Goal: Task Accomplishment & Management: Manage account settings

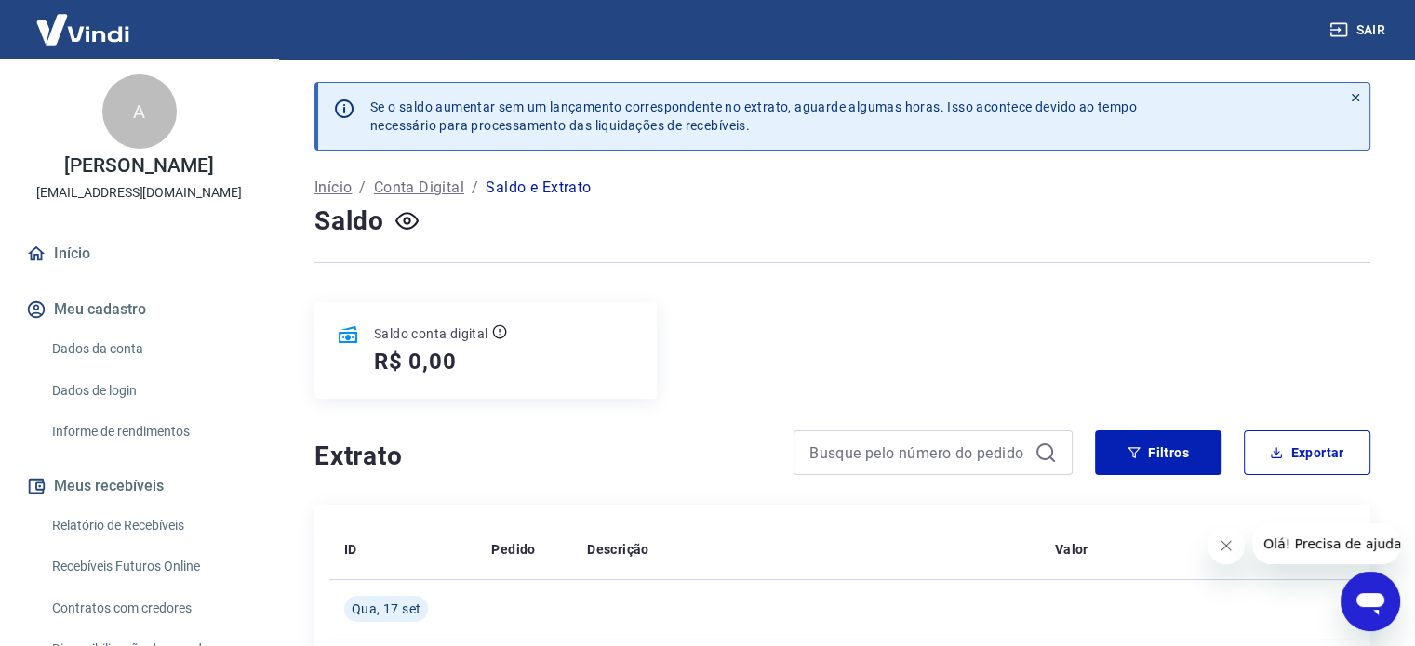
scroll to position [192, 0]
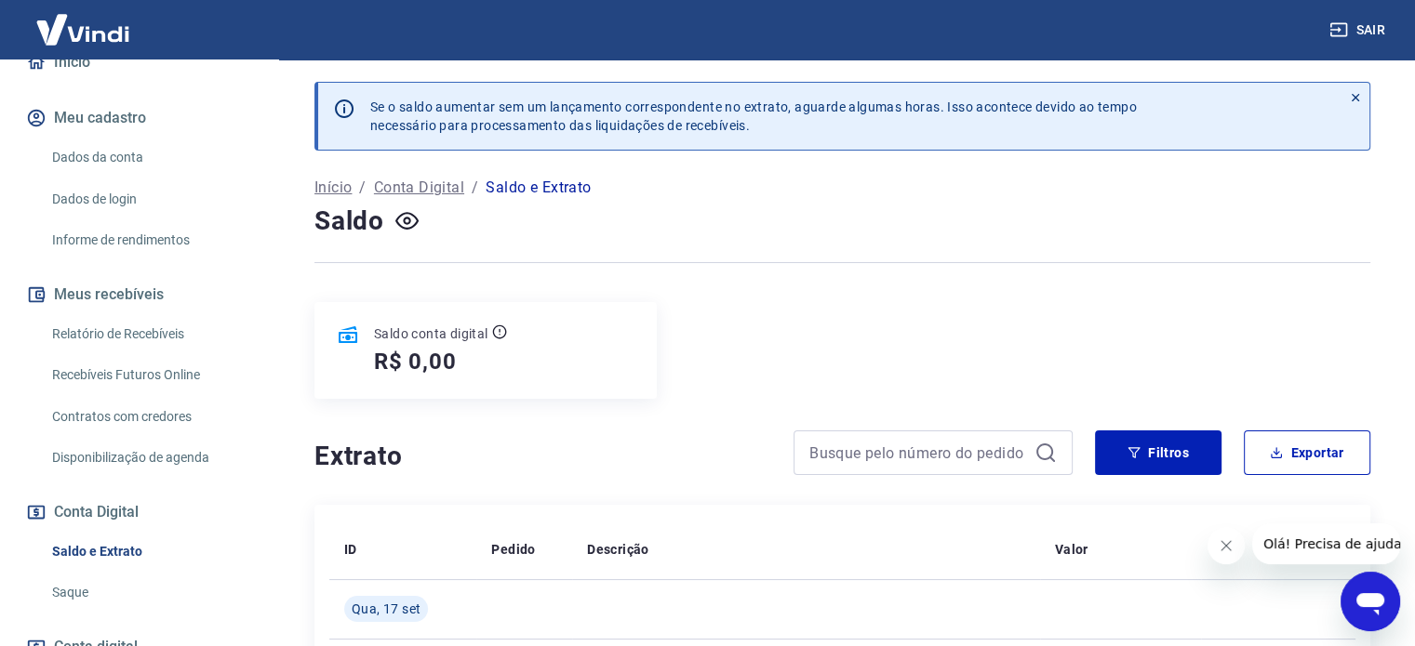
click at [1217, 549] on button "Fechar mensagem da empresa" at bounding box center [1225, 545] width 37 height 37
click at [1079, 311] on div "Saldo conta digital R$ 0,00" at bounding box center [842, 350] width 1056 height 97
click at [1354, 96] on icon at bounding box center [1355, 97] width 13 height 13
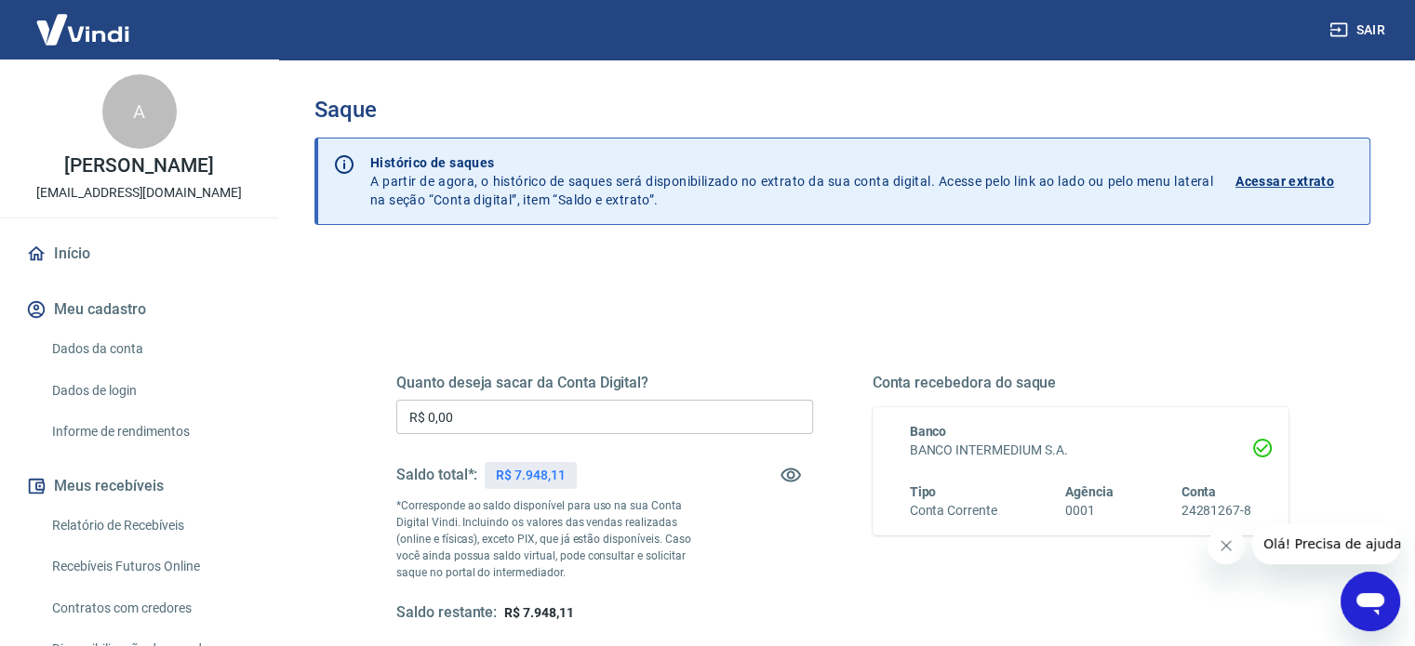
click at [604, 419] on input "R$ 0,00" at bounding box center [604, 417] width 417 height 34
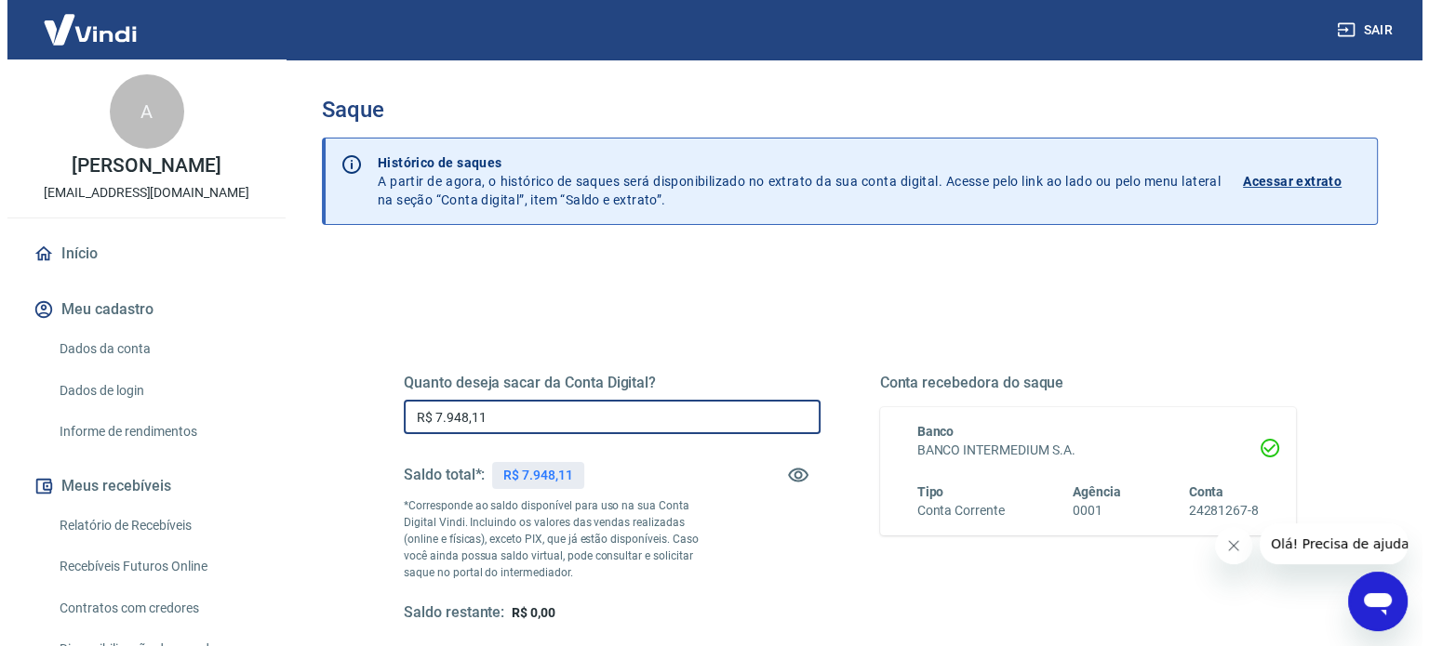
scroll to position [272, 0]
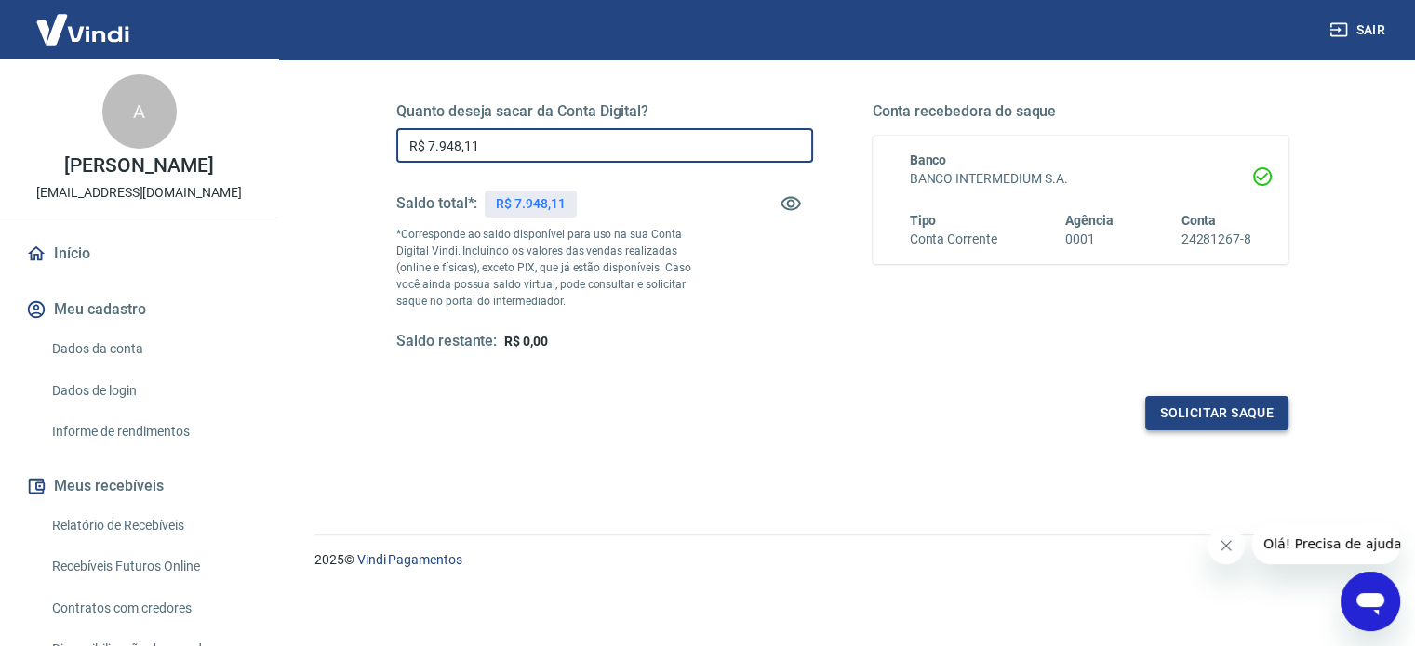
type input "R$ 7.948,11"
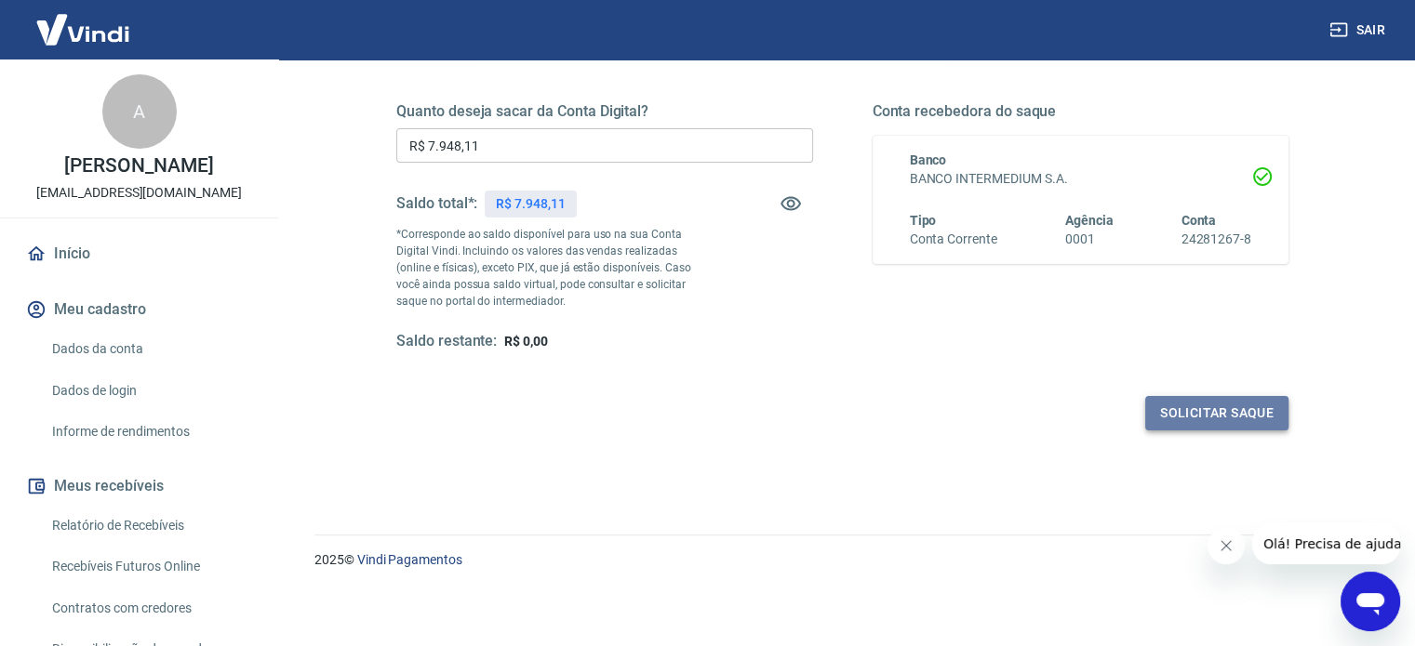
click at [1214, 413] on button "Solicitar saque" at bounding box center [1216, 413] width 143 height 34
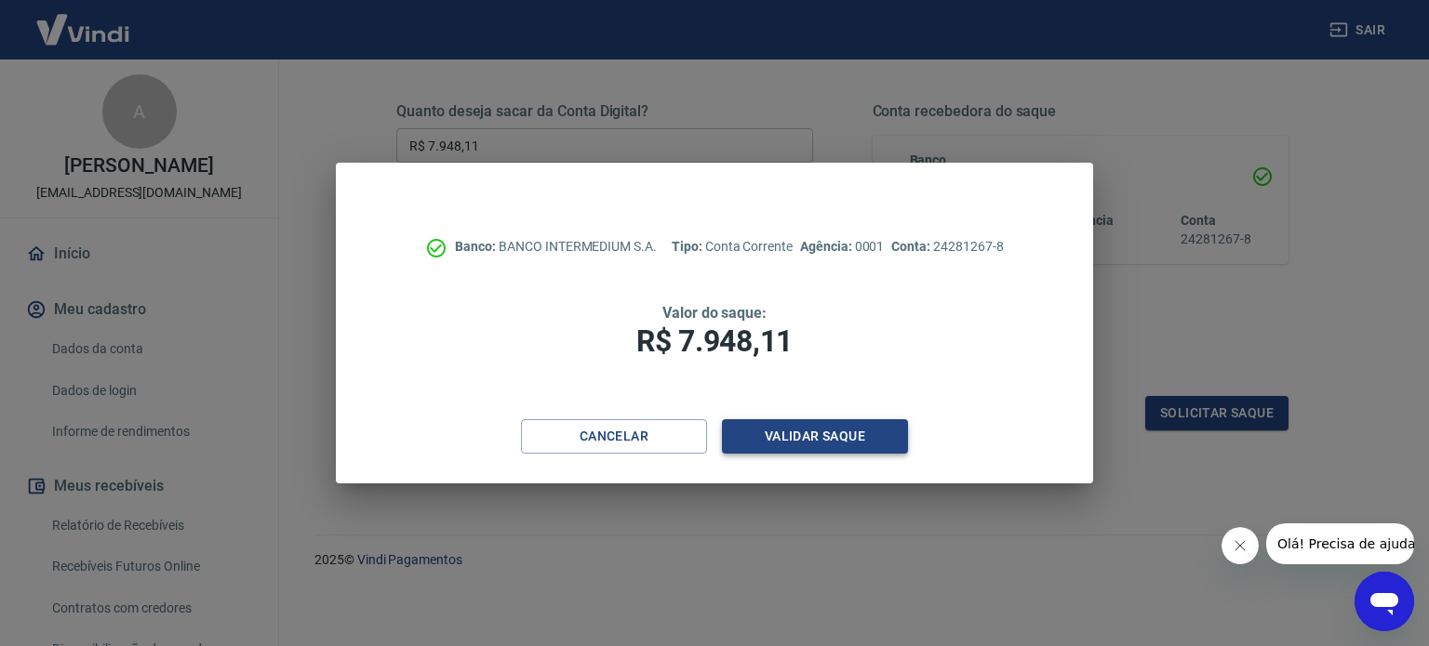
drag, startPoint x: 881, startPoint y: 419, endPoint x: 864, endPoint y: 430, distance: 19.6
click at [880, 419] on div "Validar saque" at bounding box center [815, 436] width 186 height 34
click at [859, 434] on button "Validar saque" at bounding box center [815, 436] width 186 height 34
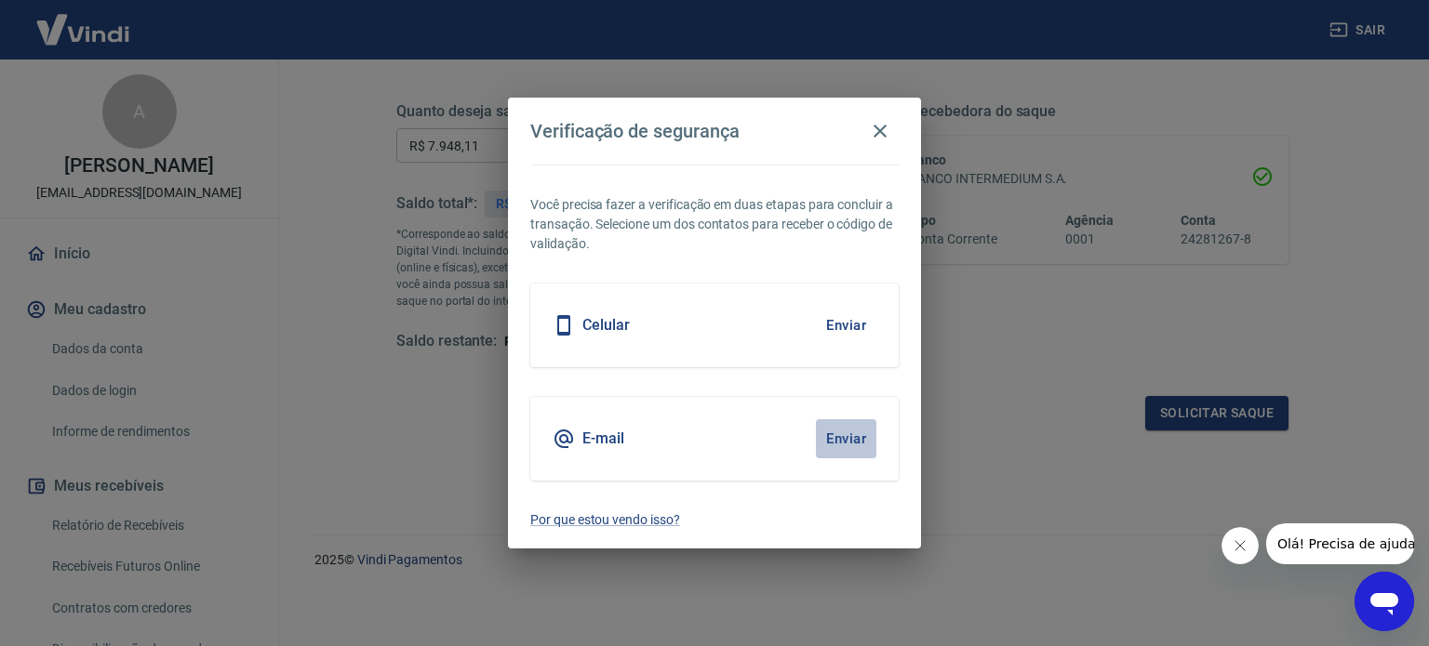
click at [859, 443] on button "Enviar" at bounding box center [846, 438] width 60 height 39
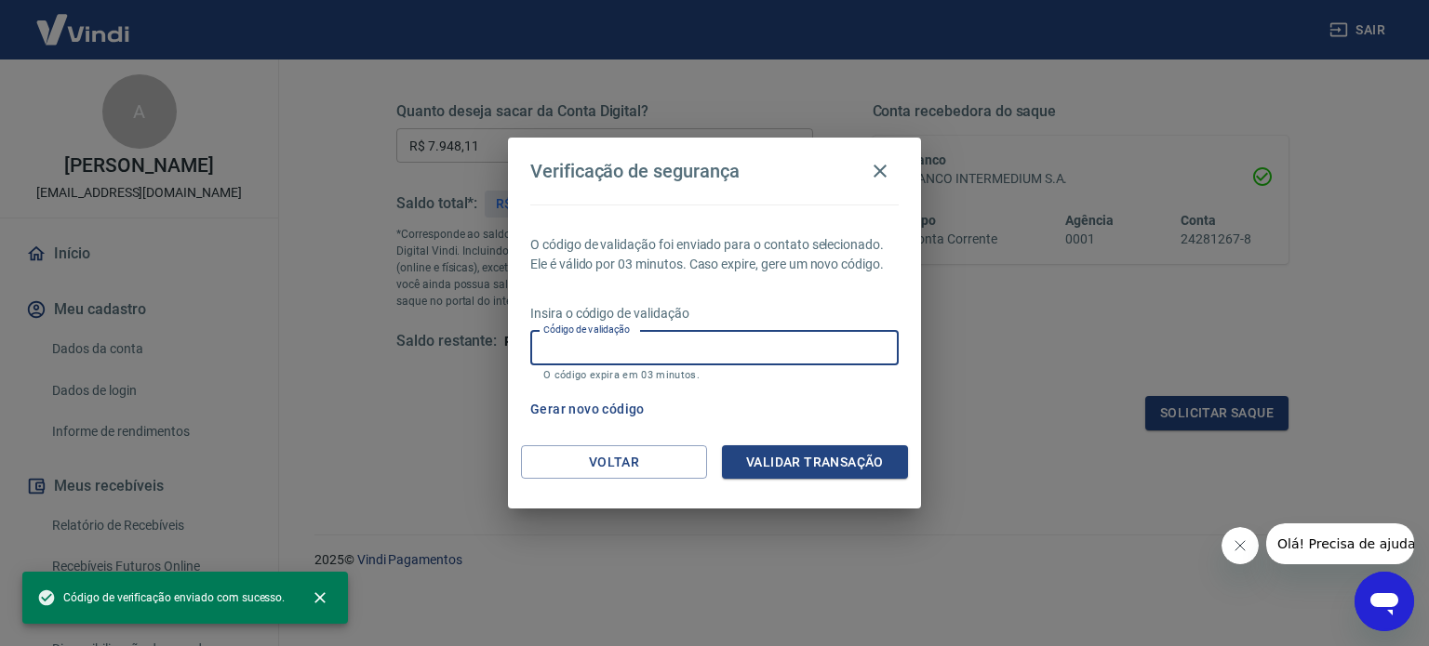
click at [681, 341] on input "Código de validação" at bounding box center [714, 348] width 368 height 34
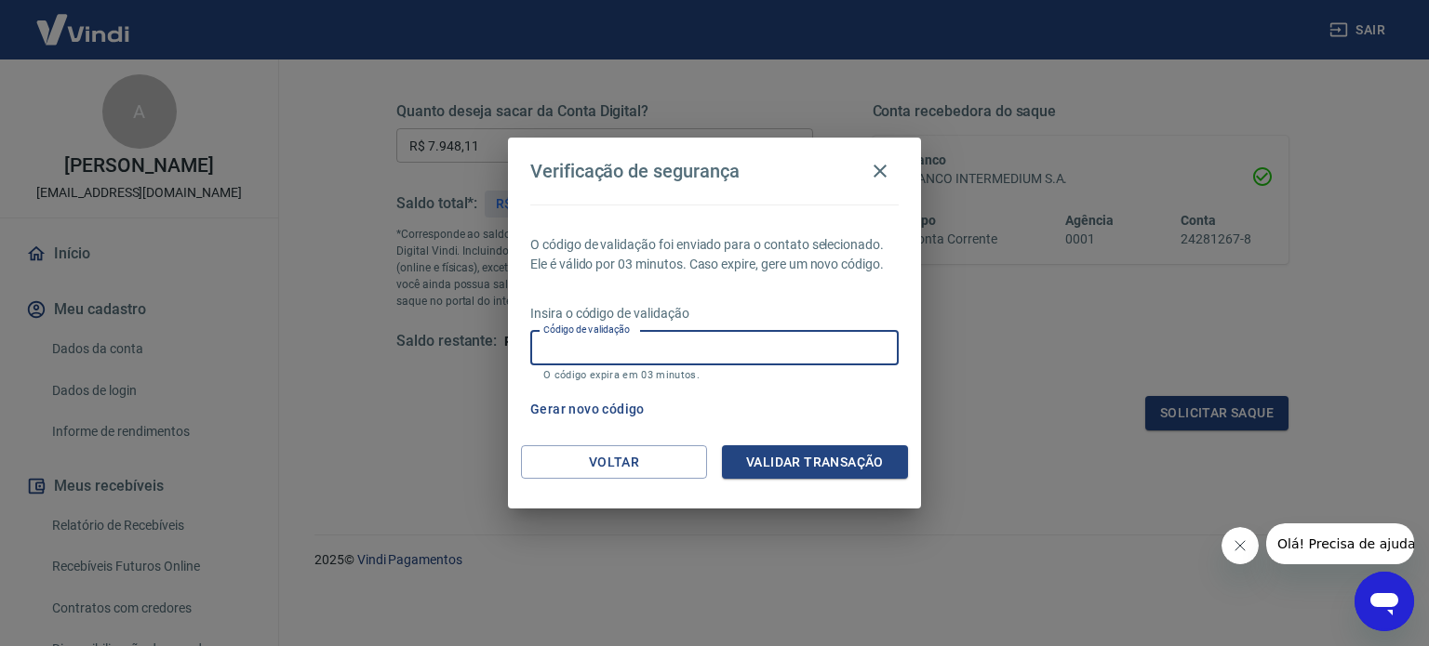
click at [681, 341] on input "Código de validação" at bounding box center [714, 348] width 368 height 34
type input "608510"
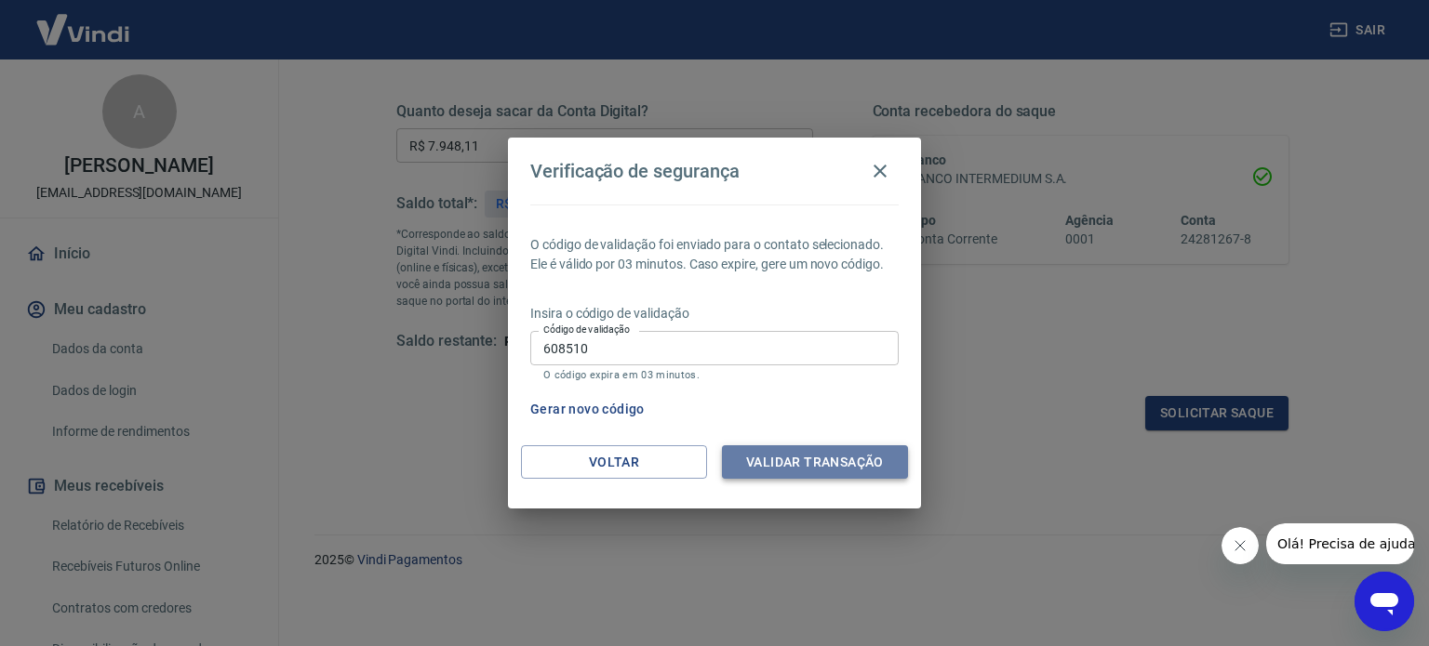
click at [822, 449] on button "Validar transação" at bounding box center [815, 463] width 186 height 34
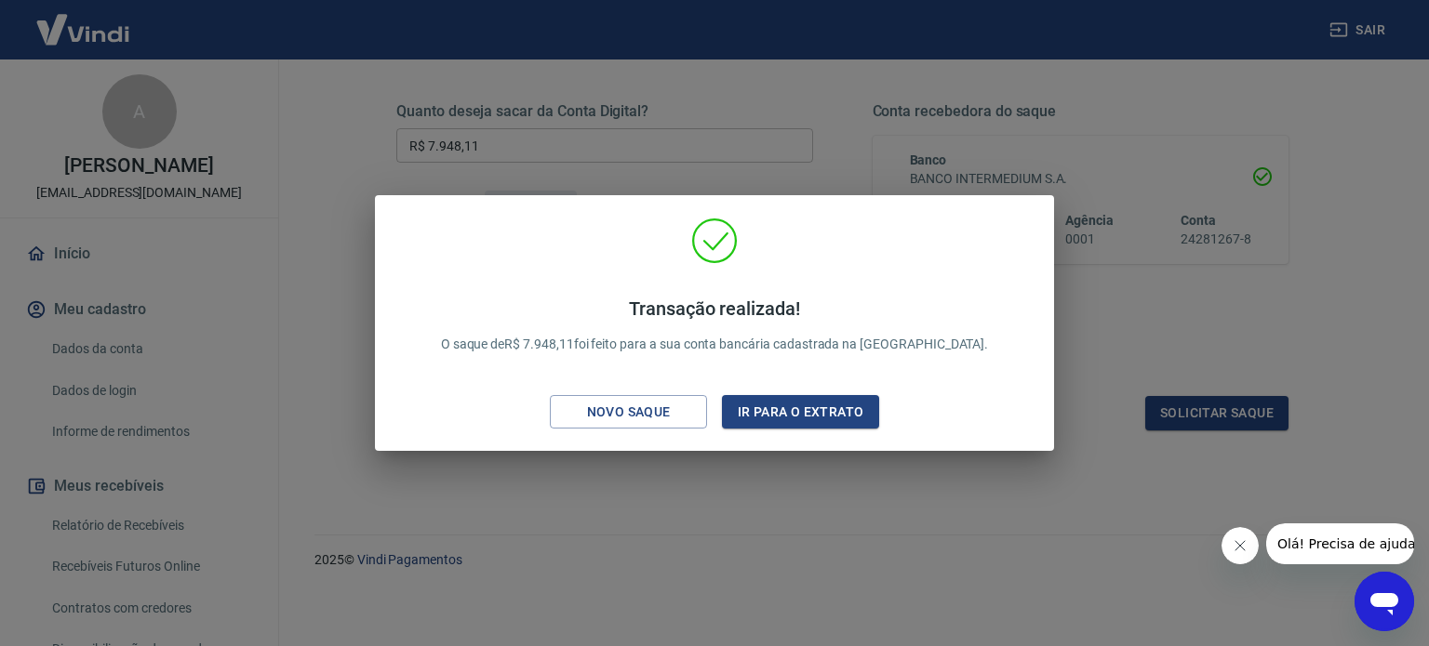
click at [1186, 303] on div "Transação realizada! O saque de R$ 7.948,11 foi feito para a sua conta bancária…" at bounding box center [714, 323] width 1429 height 646
